Goal: Transaction & Acquisition: Purchase product/service

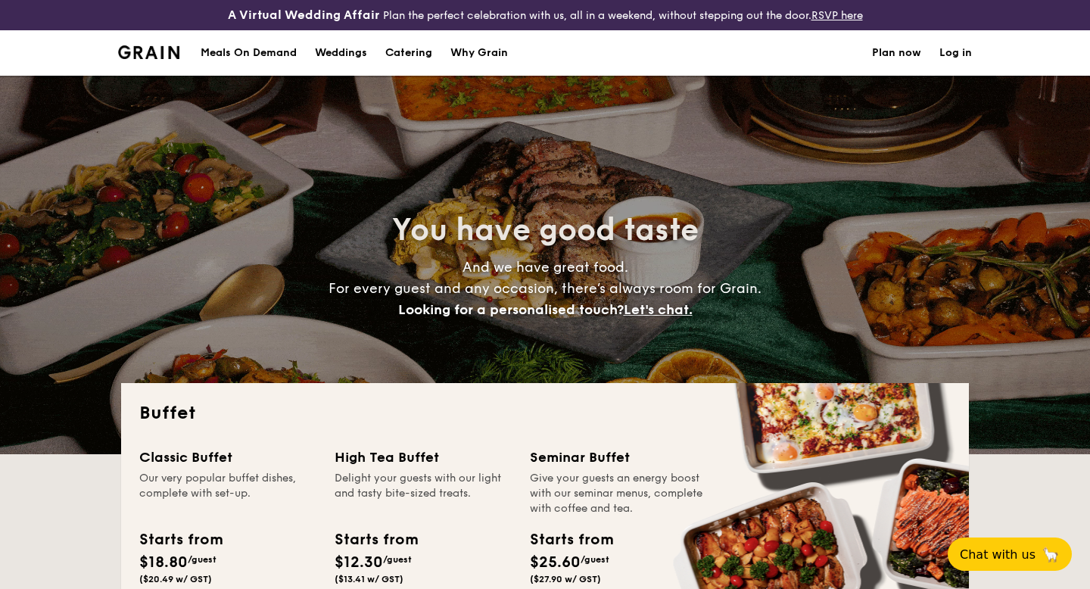
select select
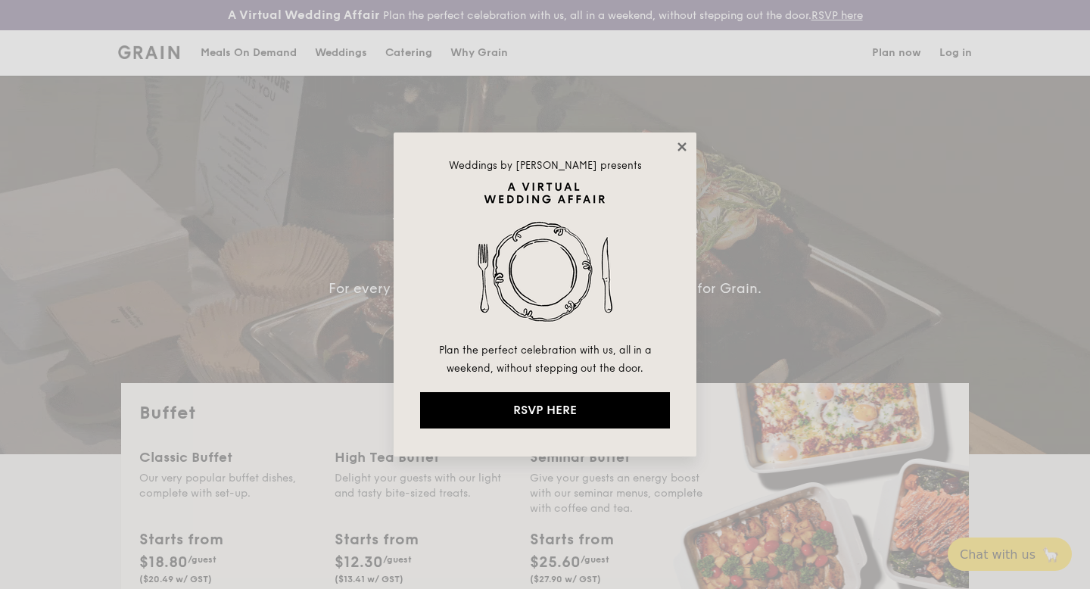
click at [680, 143] on icon at bounding box center [682, 147] width 14 height 14
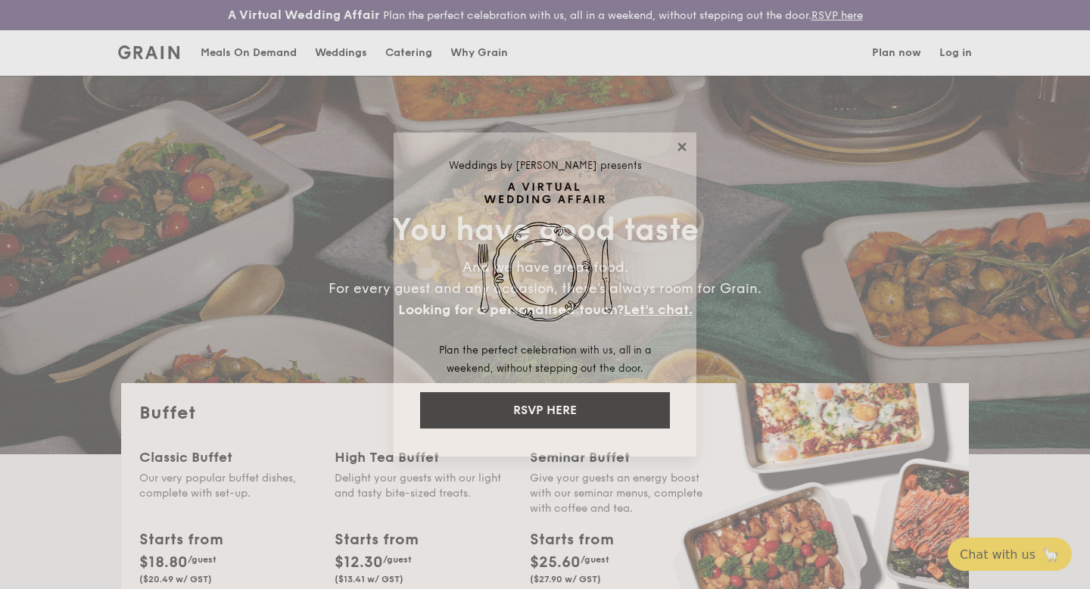
click at [680, 143] on icon at bounding box center [682, 147] width 14 height 14
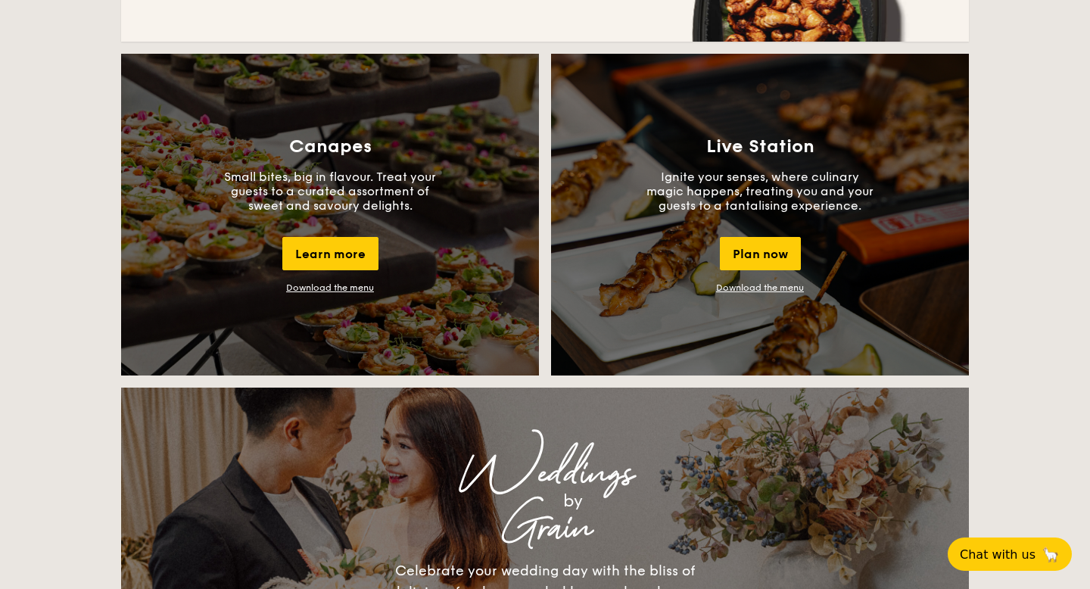
scroll to position [1369, 0]
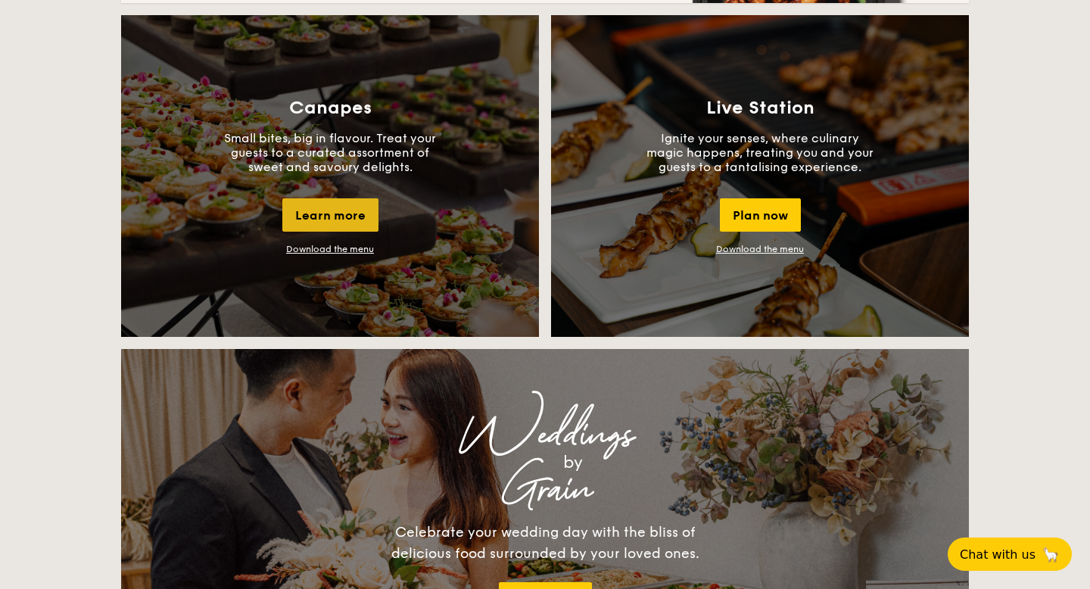
click at [311, 222] on div "Learn more" at bounding box center [330, 214] width 96 height 33
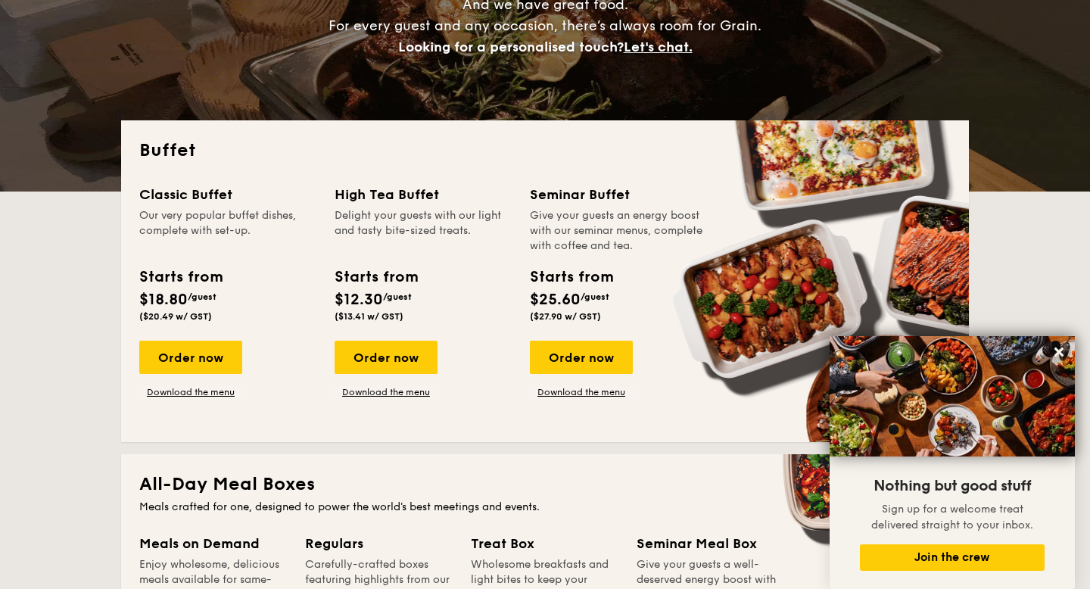
scroll to position [0, 0]
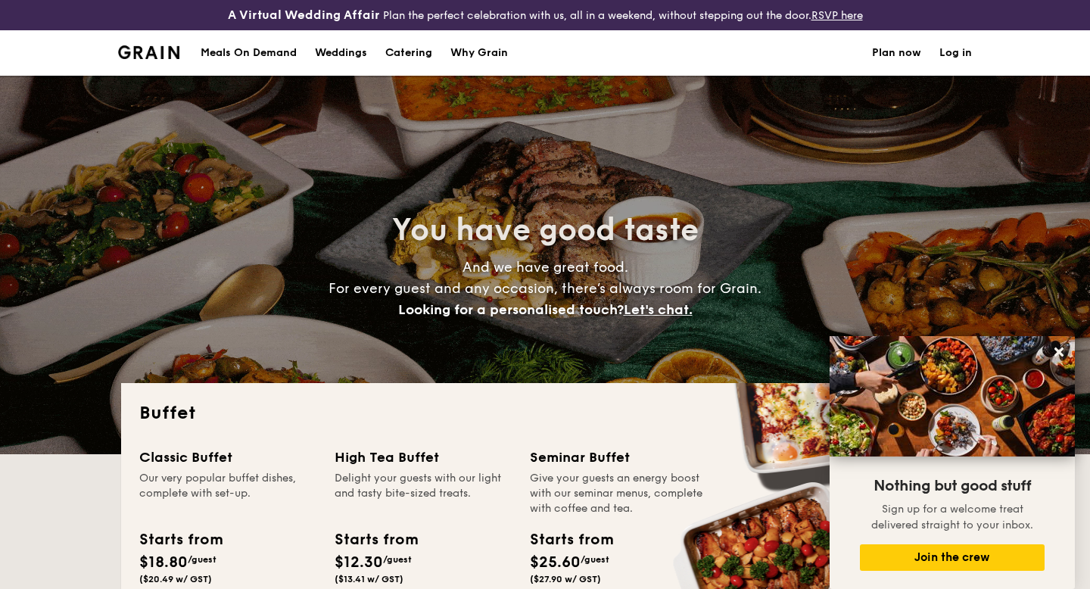
click at [250, 54] on div "Meals On Demand" at bounding box center [249, 52] width 96 height 45
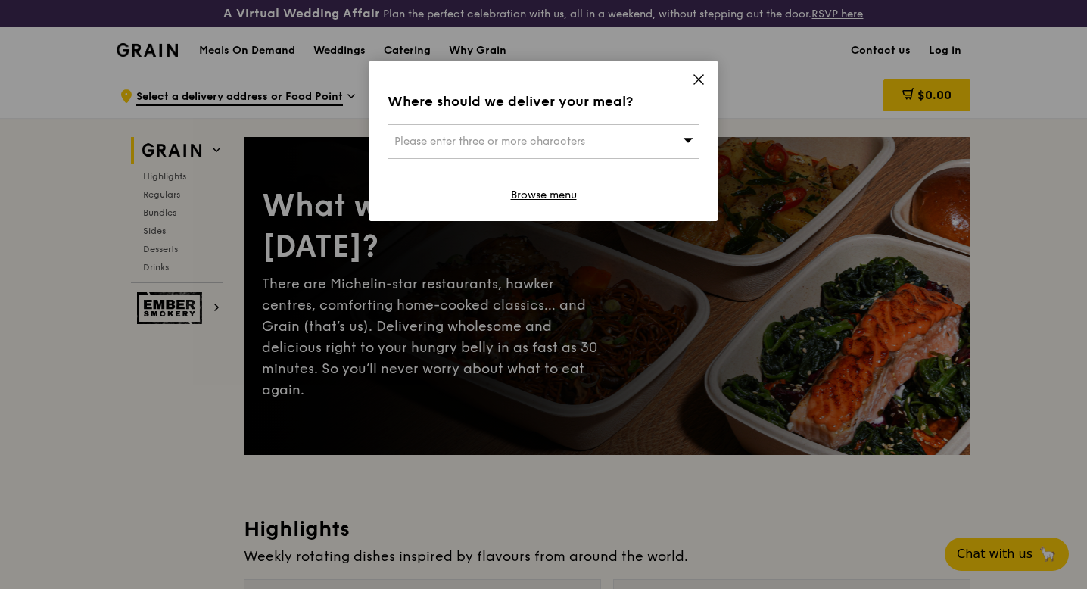
click at [698, 73] on icon at bounding box center [699, 80] width 14 height 14
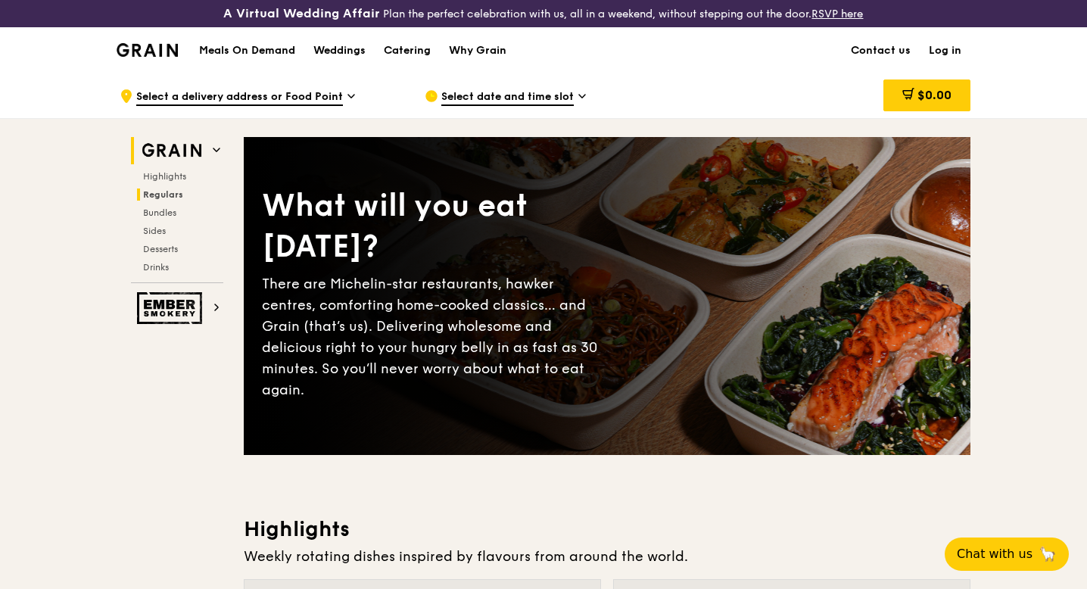
click at [154, 198] on span "Regulars" at bounding box center [163, 194] width 40 height 11
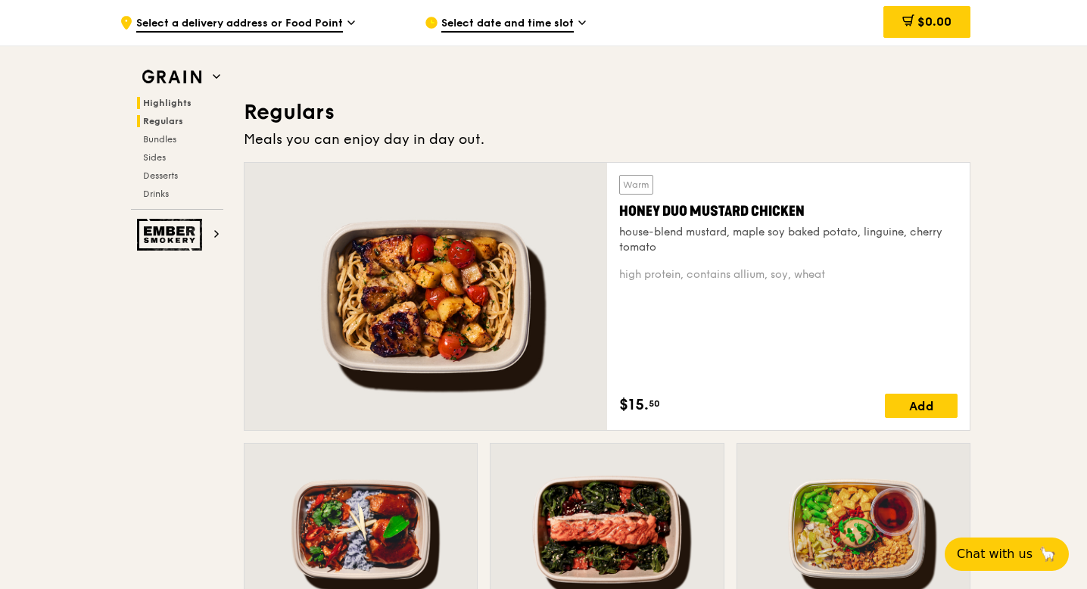
scroll to position [1022, 0]
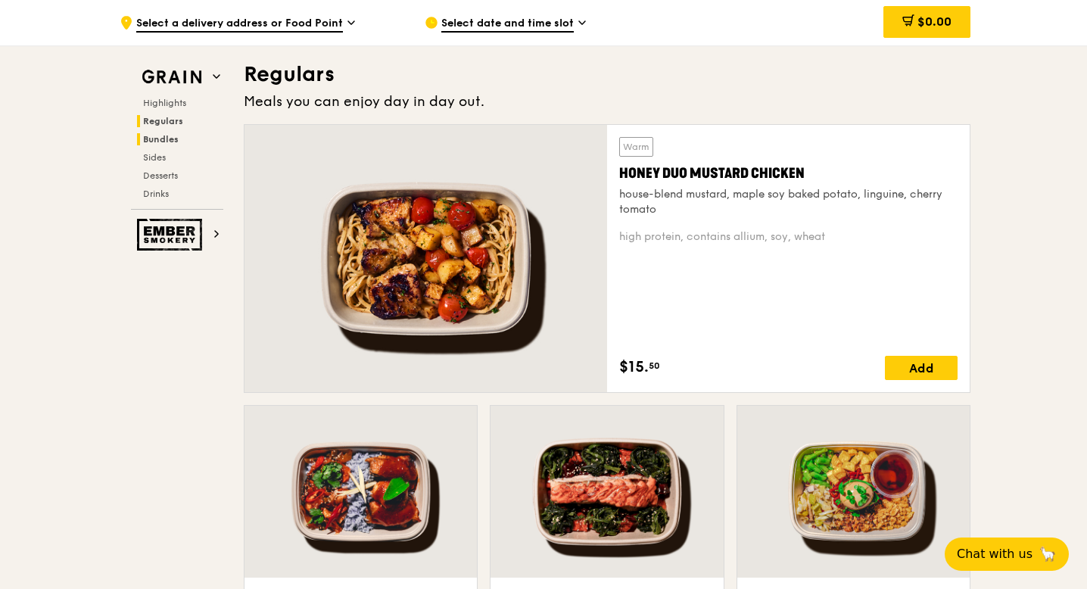
click at [150, 141] on span "Bundles" at bounding box center [161, 139] width 36 height 11
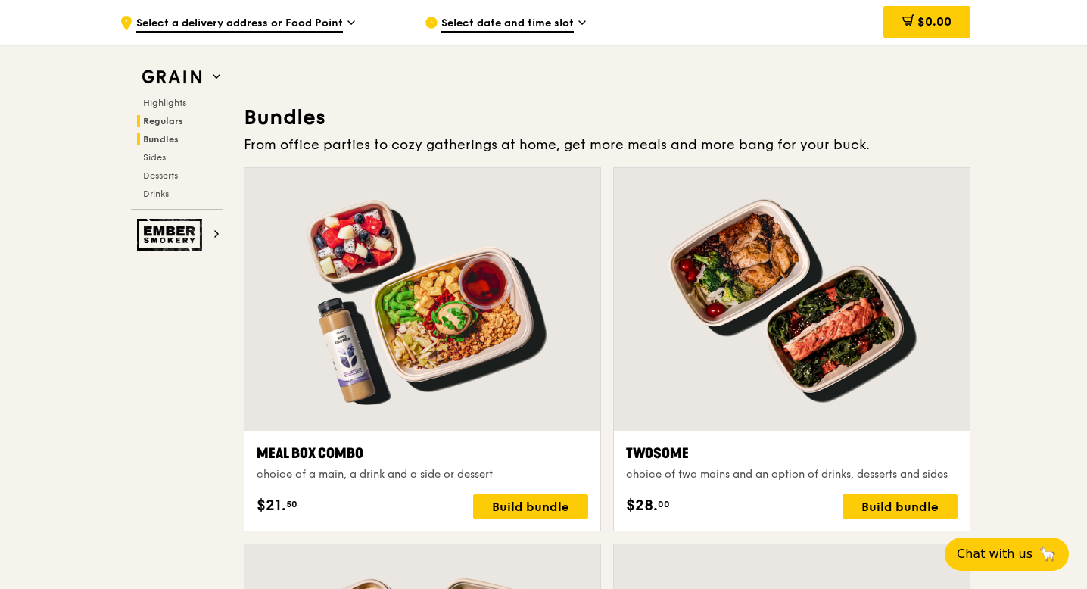
scroll to position [2207, 0]
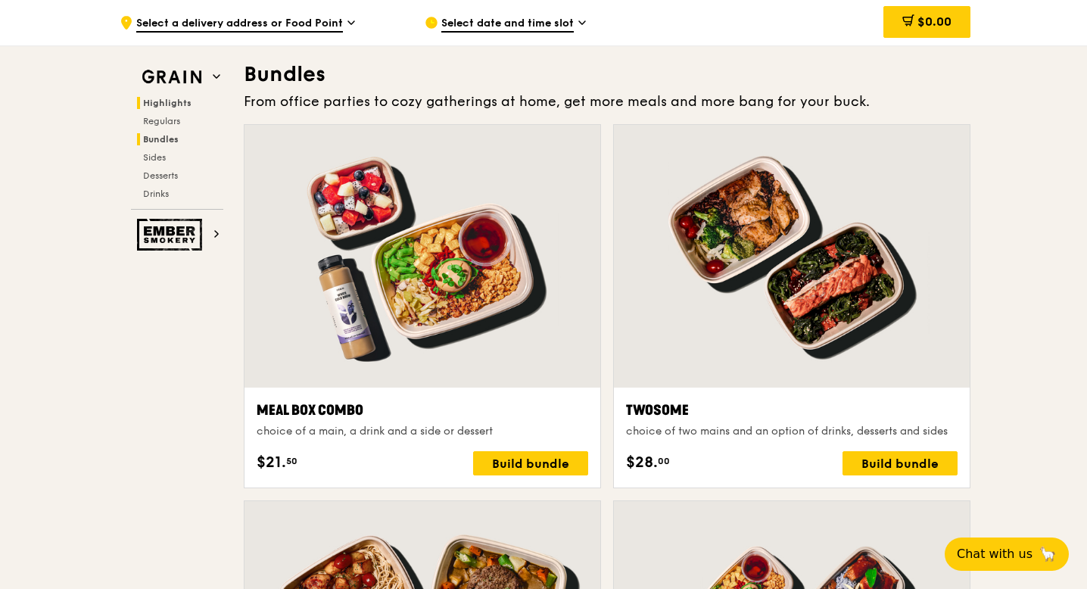
click at [153, 102] on span "Highlights" at bounding box center [167, 103] width 48 height 11
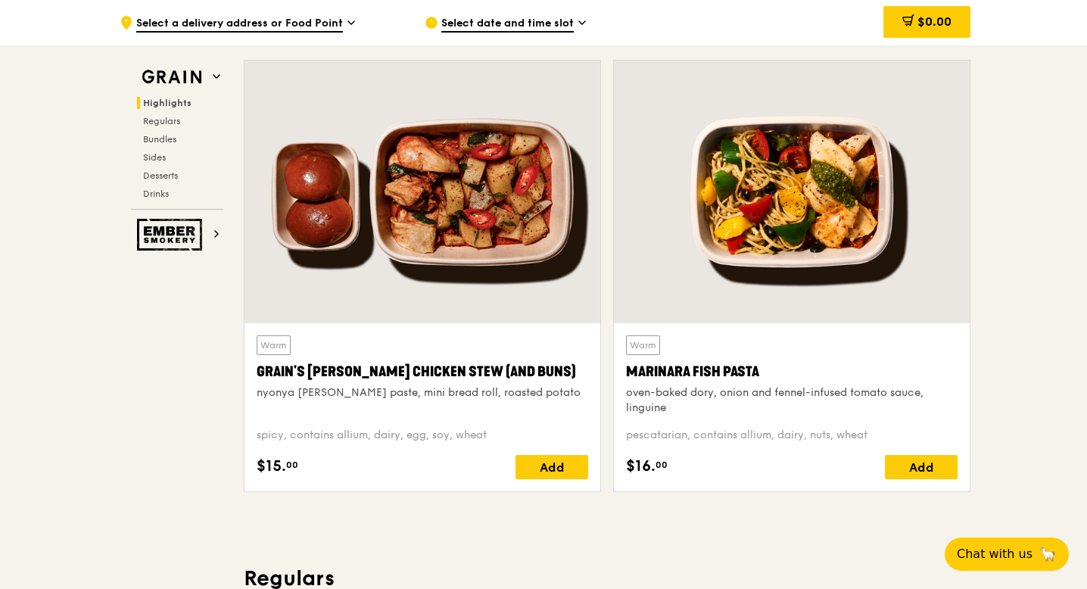
scroll to position [454, 0]
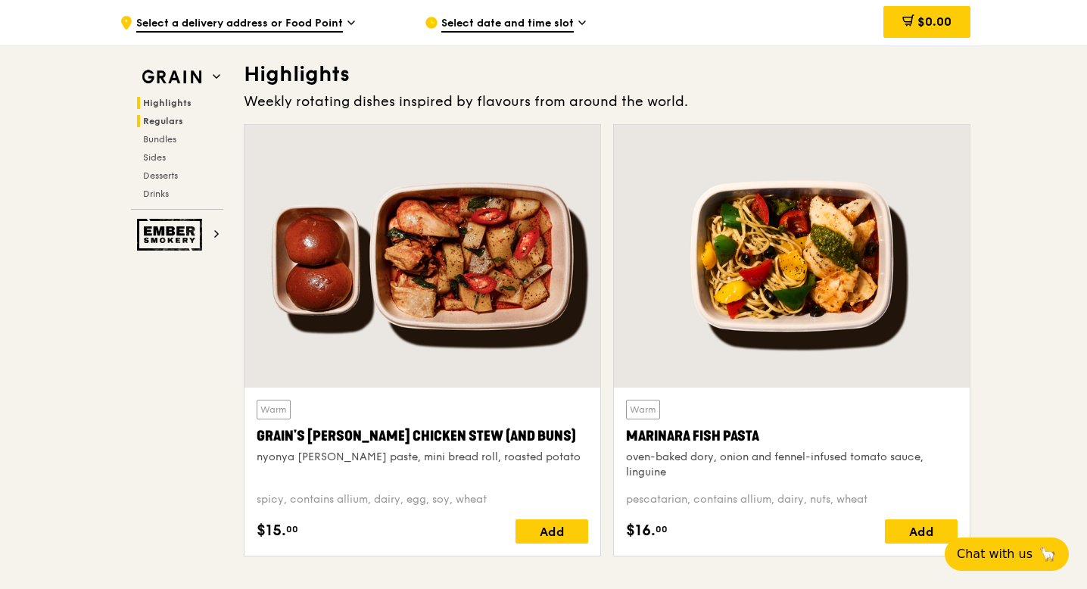
click at [157, 122] on span "Regulars" at bounding box center [163, 121] width 40 height 11
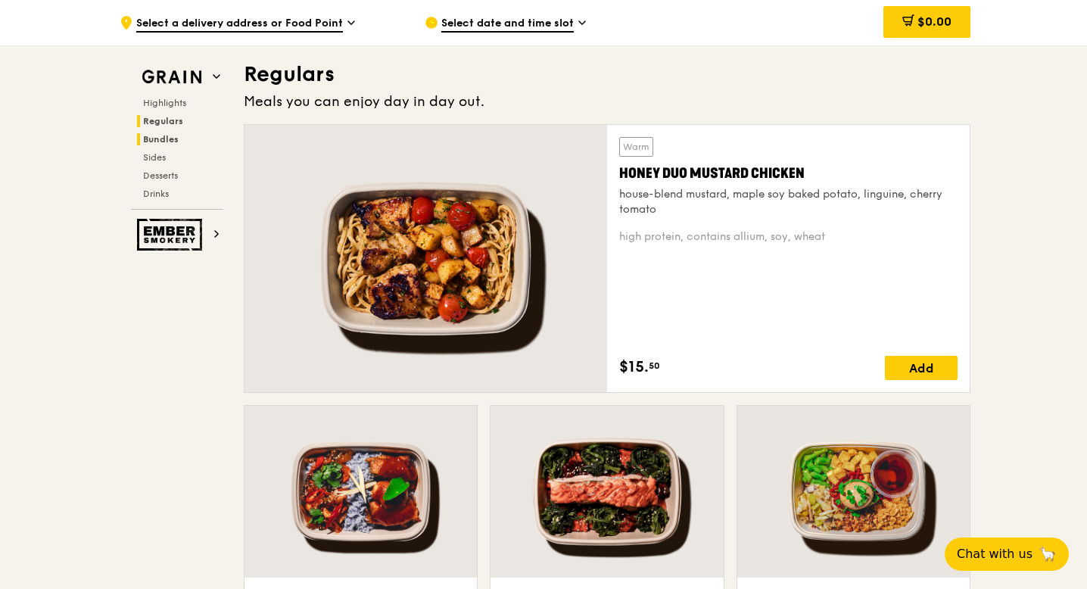
click at [157, 140] on span "Bundles" at bounding box center [161, 139] width 36 height 11
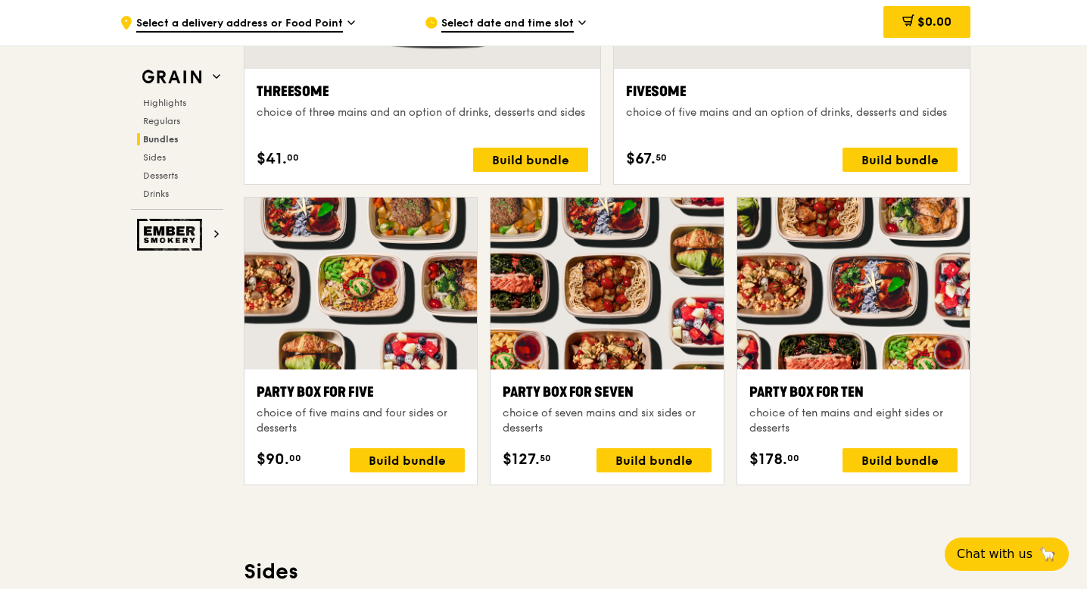
scroll to position [2903, 0]
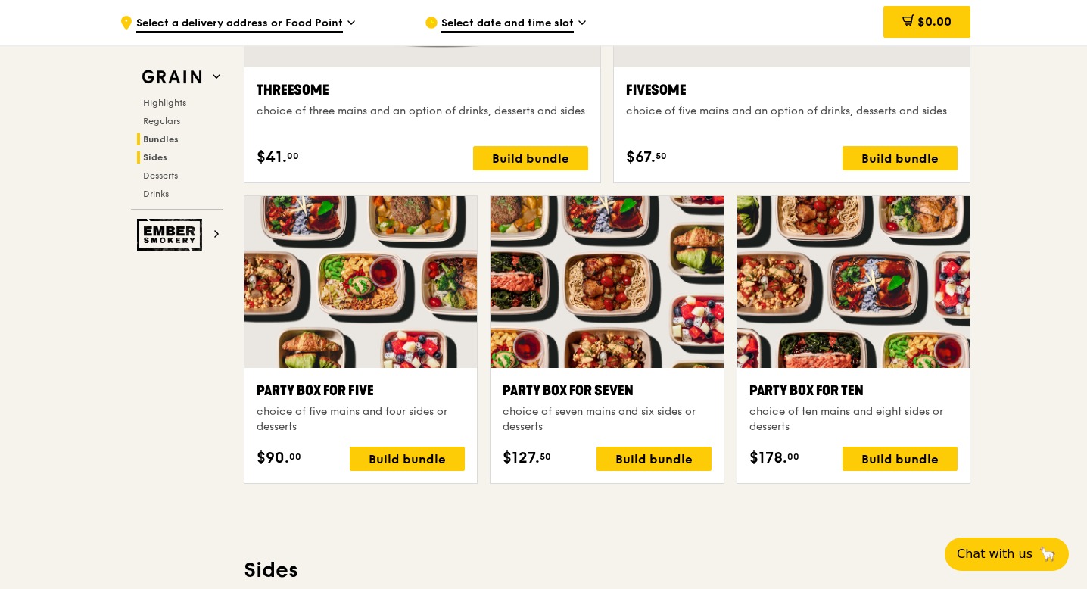
click at [167, 157] on h2 "Sides" at bounding box center [180, 157] width 86 height 12
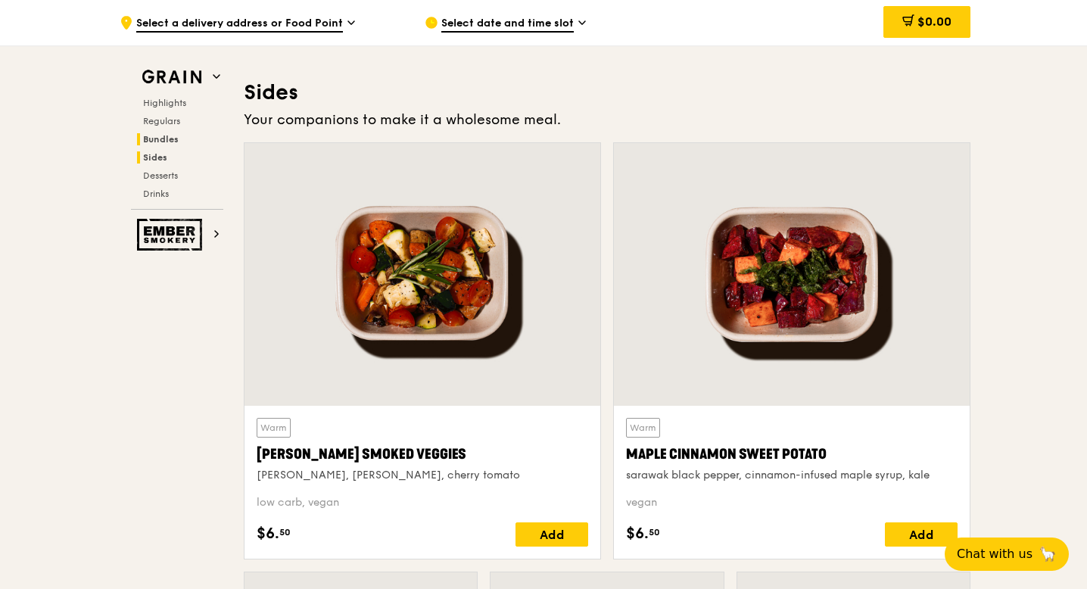
scroll to position [3398, 0]
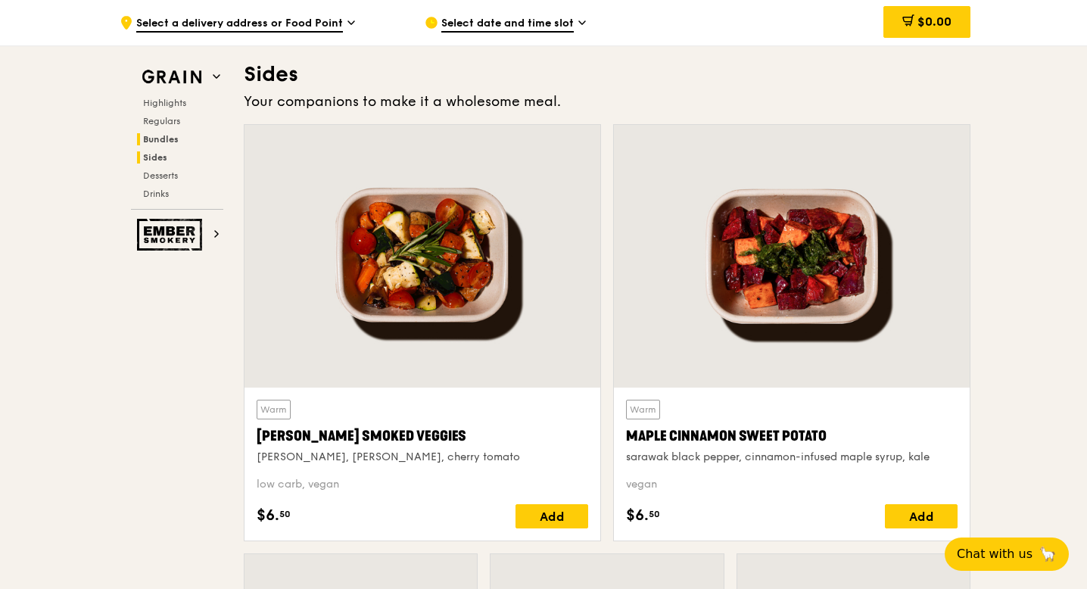
click at [167, 144] on span "Bundles" at bounding box center [161, 139] width 36 height 11
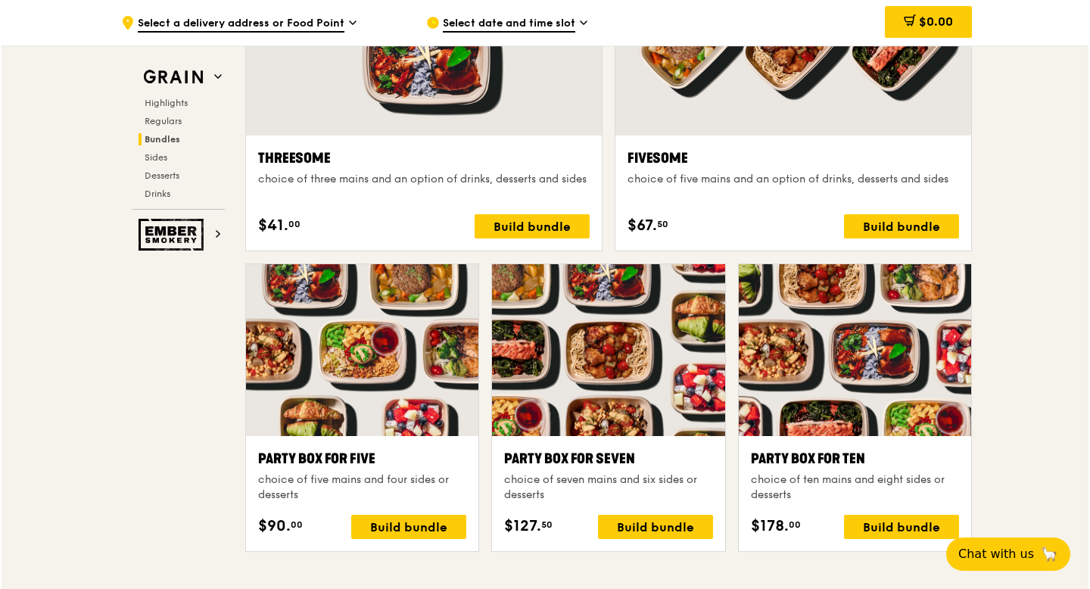
scroll to position [2835, 0]
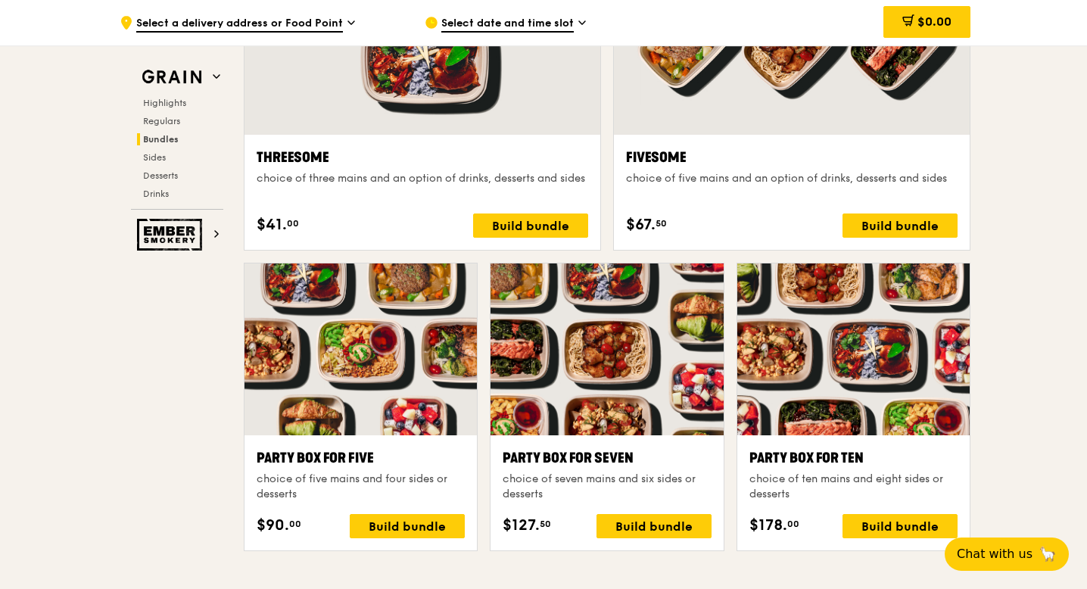
click at [895, 348] on div at bounding box center [853, 349] width 232 height 172
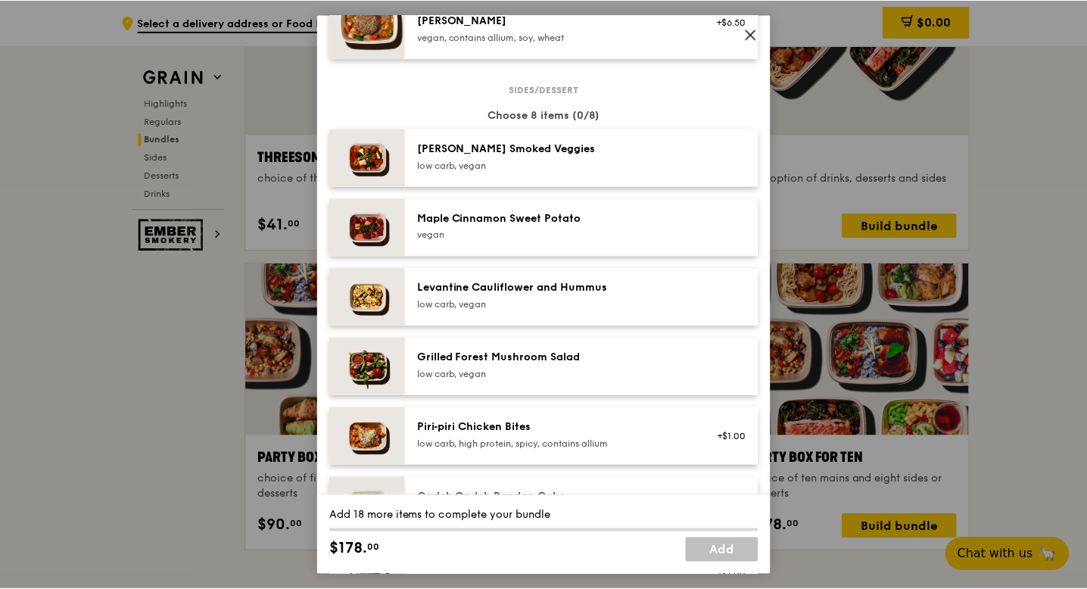
scroll to position [1766, 0]
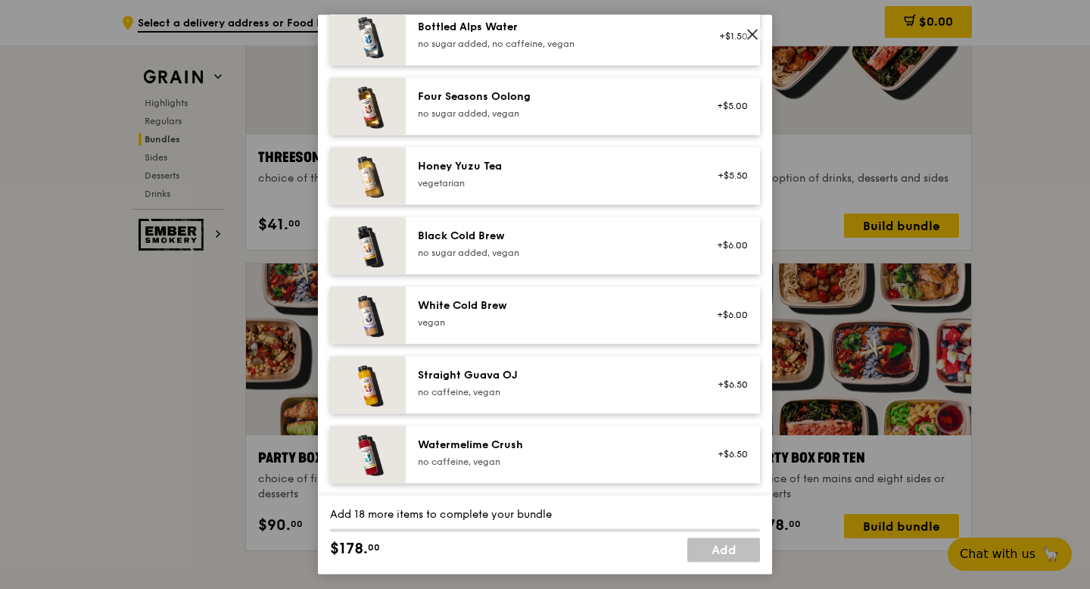
click at [748, 32] on icon at bounding box center [752, 34] width 14 height 14
